Goal: Transaction & Acquisition: Purchase product/service

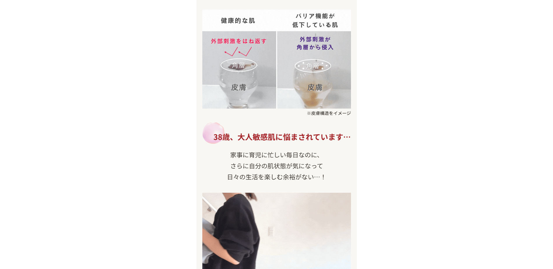
scroll to position [58, 0]
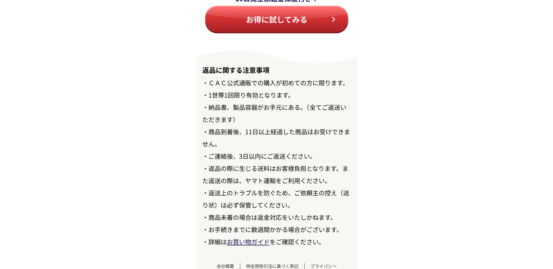
scroll to position [6717, 0]
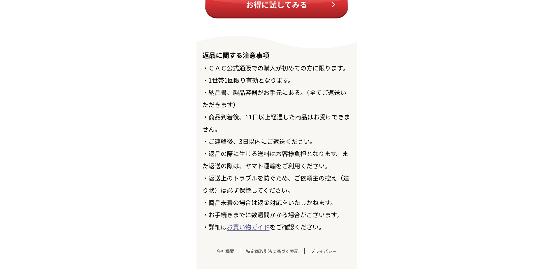
click at [262, 224] on link "お買い物ガイド" at bounding box center [248, 227] width 43 height 9
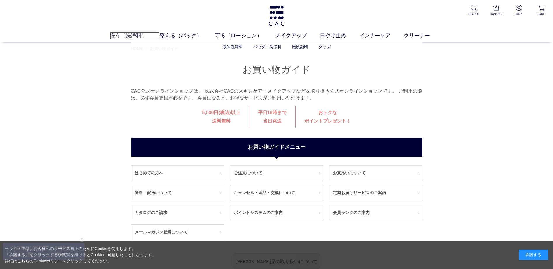
click at [133, 35] on link "洗う（洗浄料）" at bounding box center [135, 36] width 50 height 8
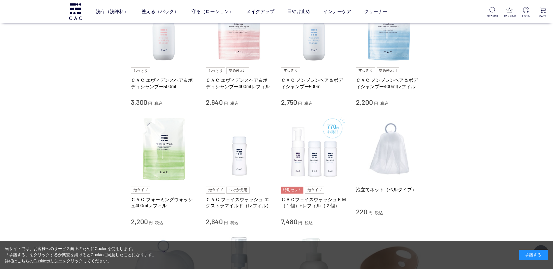
scroll to position [262, 0]
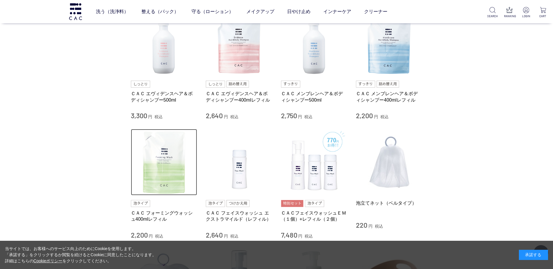
click at [152, 154] on img at bounding box center [164, 162] width 66 height 66
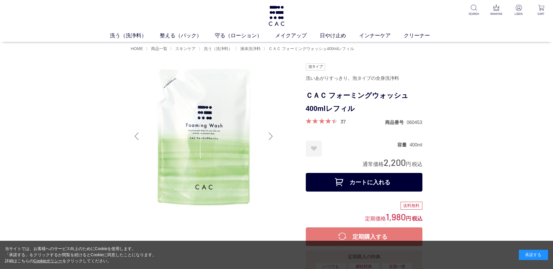
click at [367, 180] on button "カートに入れる" at bounding box center [364, 182] width 117 height 19
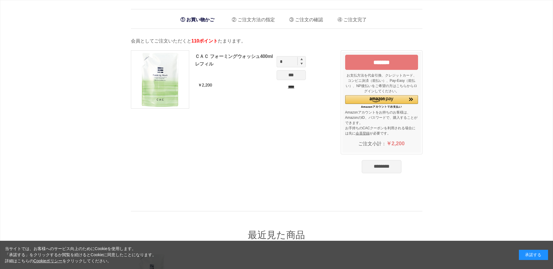
click at [302, 63] on img at bounding box center [301, 63] width 2 height 3
click at [301, 60] on img at bounding box center [301, 59] width 2 height 2
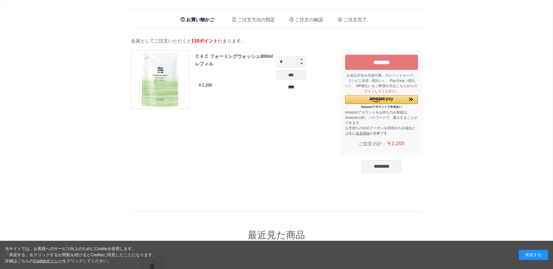
click at [301, 60] on img at bounding box center [301, 59] width 2 height 2
type input "*"
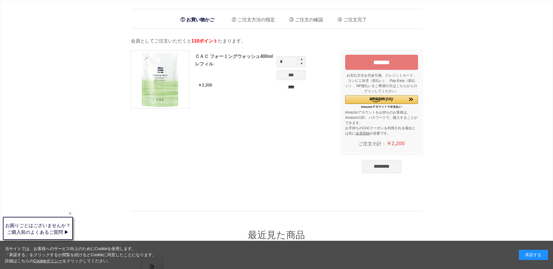
click at [389, 168] on input "********" at bounding box center [382, 166] width 40 height 13
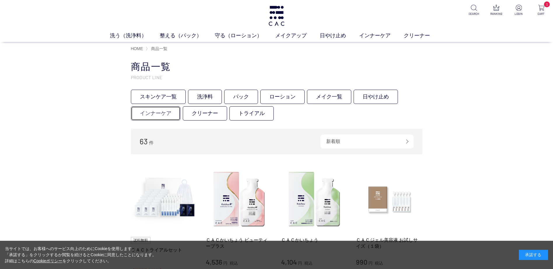
click at [158, 115] on link "インナーケア" at bounding box center [156, 113] width 50 height 14
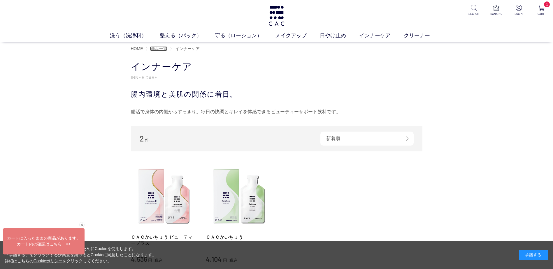
click at [158, 47] on span "商品一覧" at bounding box center [159, 48] width 16 height 5
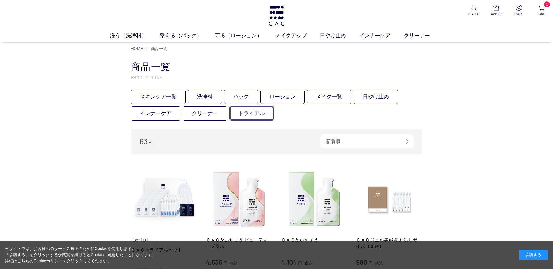
click at [251, 114] on link "トライアル" at bounding box center [251, 113] width 44 height 14
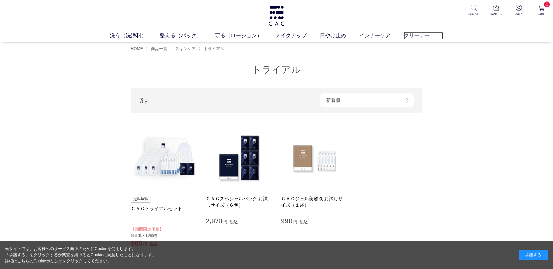
click at [422, 34] on link "クリーナー" at bounding box center [423, 36] width 39 height 8
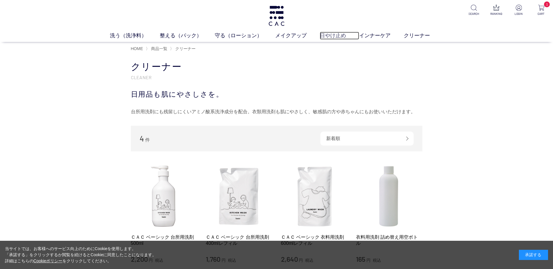
click at [334, 36] on link "日やけ止め" at bounding box center [339, 36] width 39 height 8
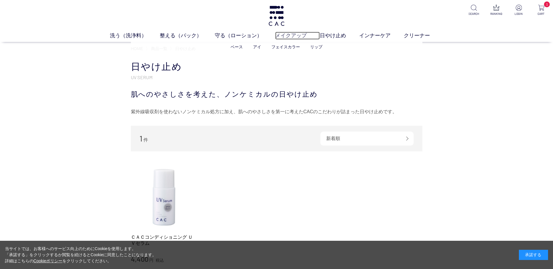
click at [291, 37] on link "メイクアップ" at bounding box center [297, 36] width 45 height 8
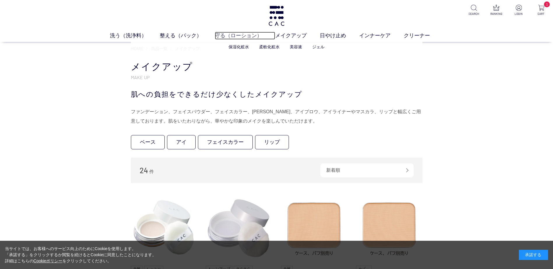
click at [249, 35] on link "守る（ローション）" at bounding box center [245, 36] width 60 height 8
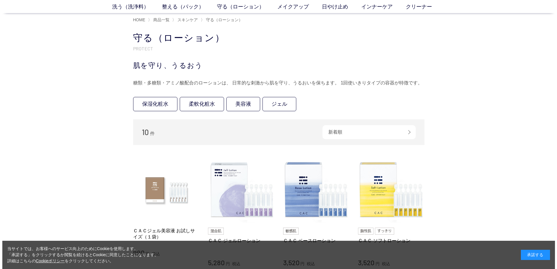
scroll to position [29, 0]
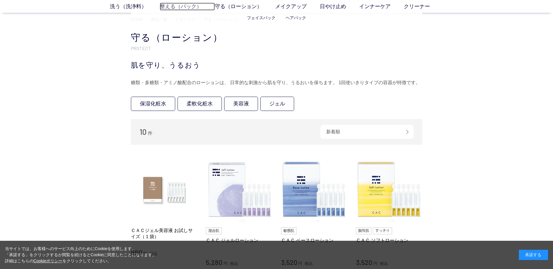
click at [186, 8] on link "整える（パック）" at bounding box center [187, 7] width 55 height 8
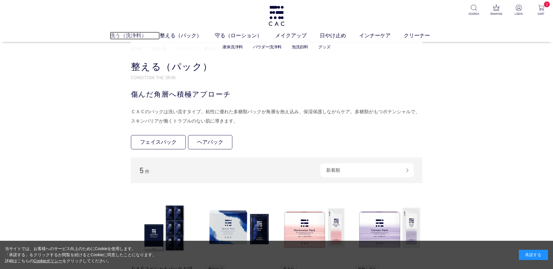
click at [132, 37] on link "洗う（洗浄料）" at bounding box center [135, 36] width 50 height 8
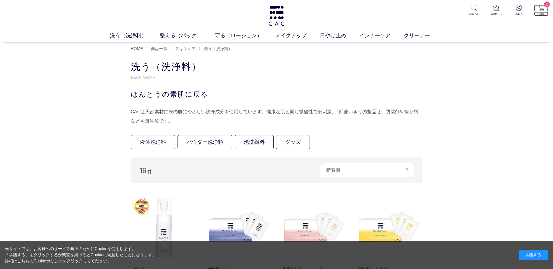
click at [542, 10] on img at bounding box center [541, 8] width 6 height 6
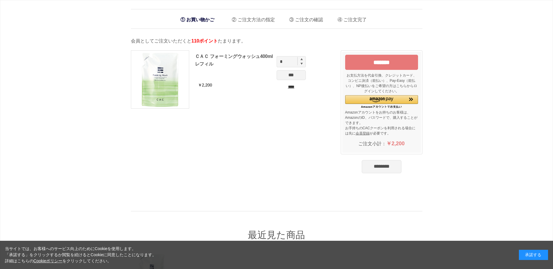
click at [301, 59] on img at bounding box center [301, 59] width 2 height 2
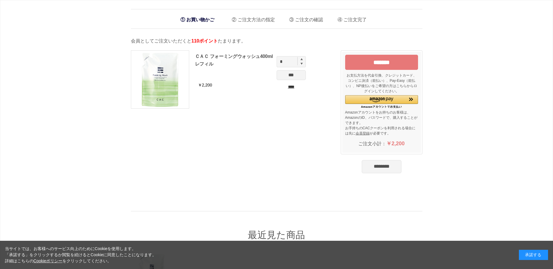
type input "*"
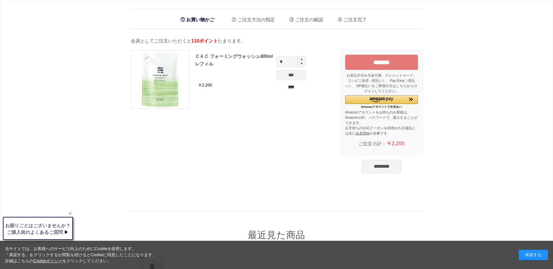
click at [385, 61] on input "*******" at bounding box center [381, 62] width 73 height 15
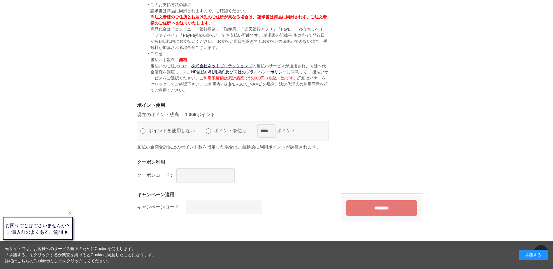
scroll to position [583, 0]
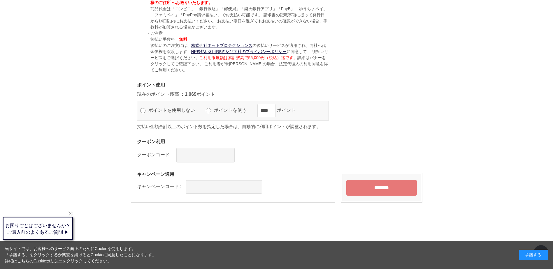
click at [392, 180] on input "********" at bounding box center [381, 188] width 71 height 16
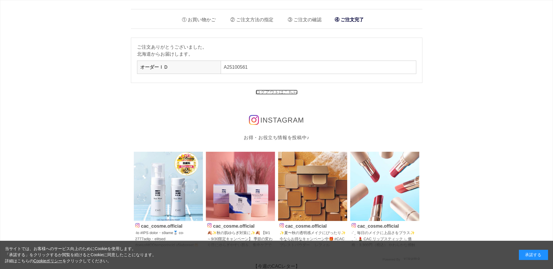
click at [273, 92] on link "ログアウトはこちら" at bounding box center [277, 92] width 42 height 5
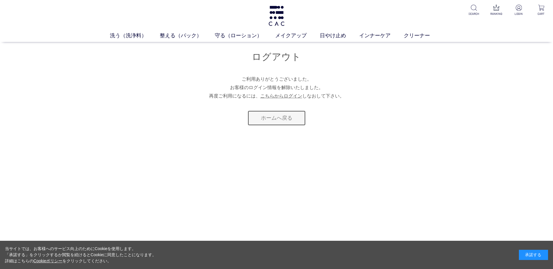
click at [276, 119] on link "ホームへ戻る" at bounding box center [276, 117] width 58 height 15
